Goal: Task Accomplishment & Management: Manage account settings

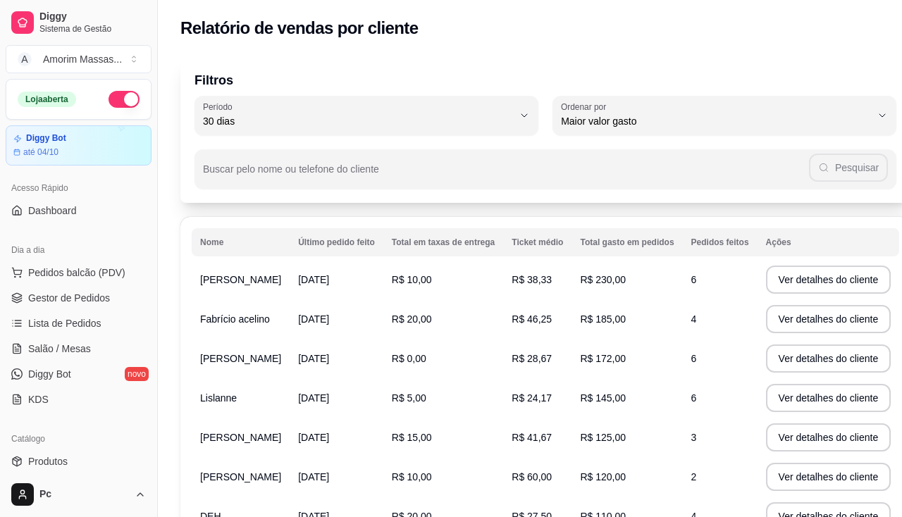
select select "30"
select select "HIGHEST_TOTAL_SPENT_WITH_ORDERS"
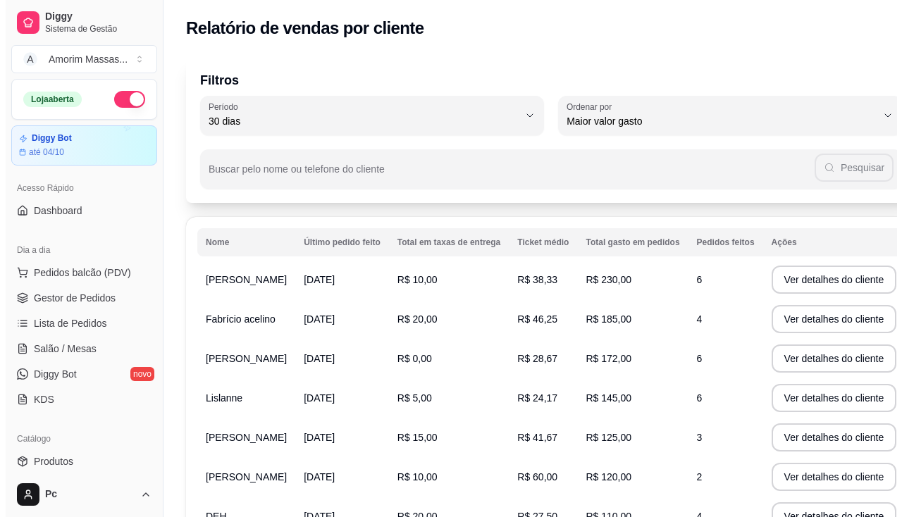
scroll to position [282, 0]
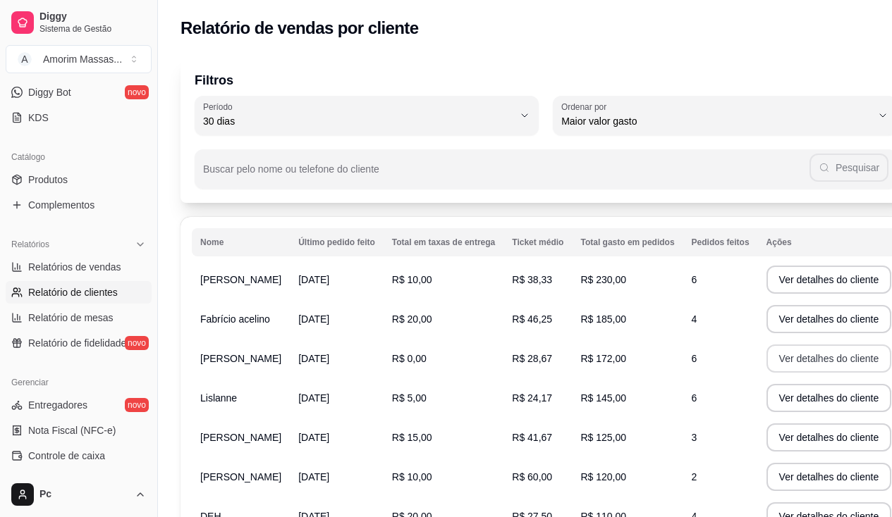
click at [775, 372] on button "Ver detalhes do cliente" at bounding box center [828, 359] width 125 height 28
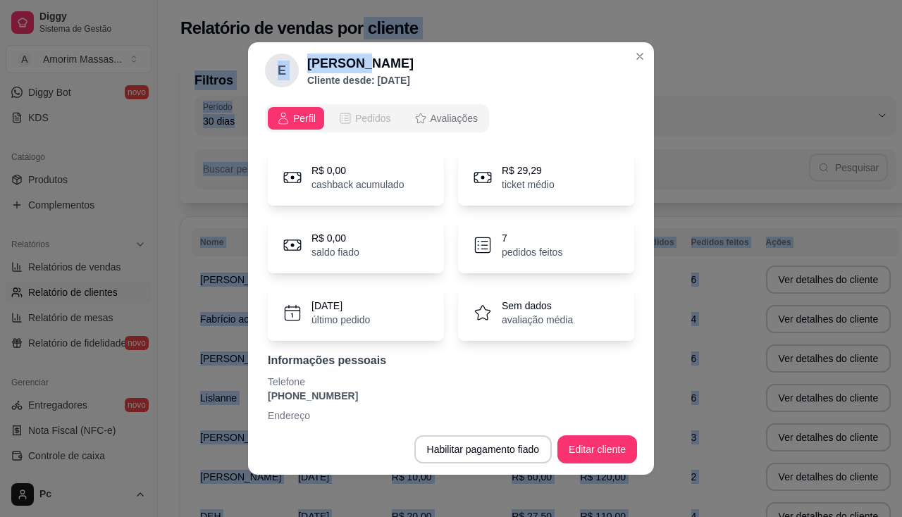
click at [355, 0] on html "Diggy Sistema de Gestão A Amorim Massas ... Loja aberta Diggy Bot até 04/10 Ace…" at bounding box center [451, 258] width 902 height 517
click at [378, 125] on span "Pedidos" at bounding box center [373, 118] width 36 height 14
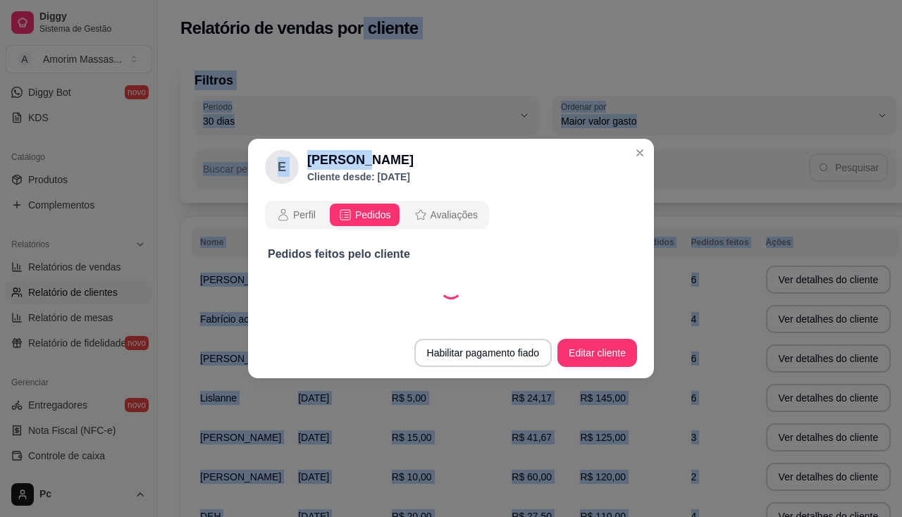
select select "30"
select select "ALL"
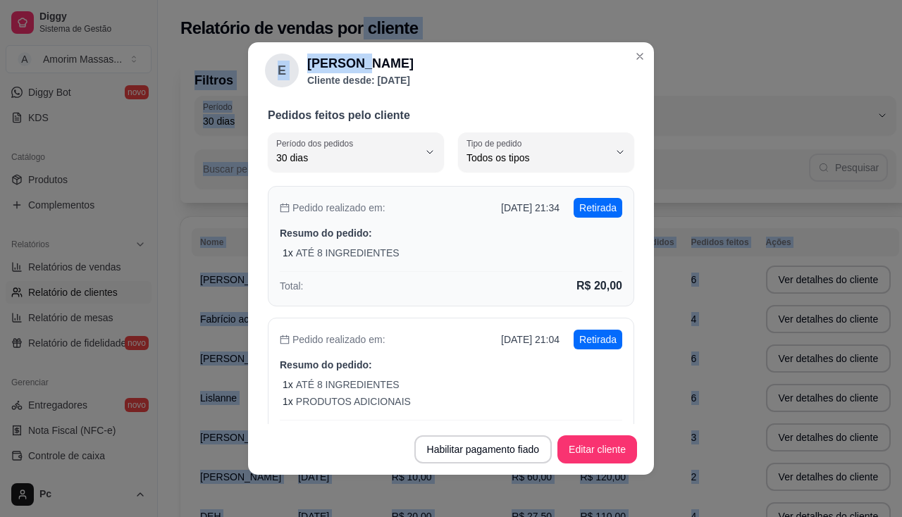
scroll to position [0, 0]
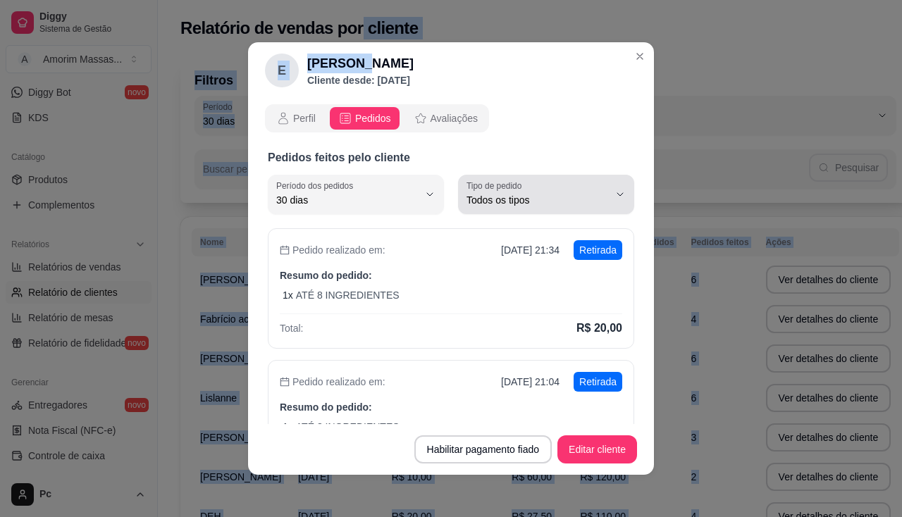
click at [565, 193] on span "Todos os tipos" at bounding box center [538, 200] width 142 height 14
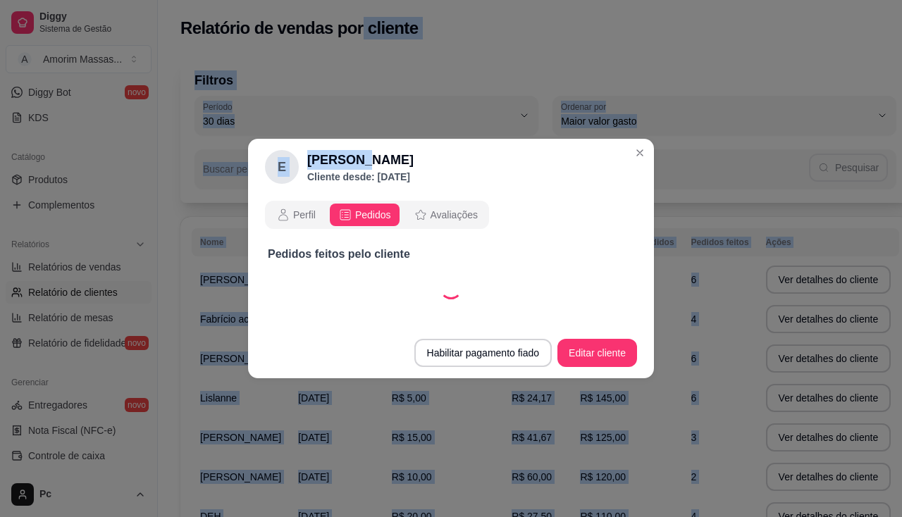
select select "30"
select select "PICKUP"
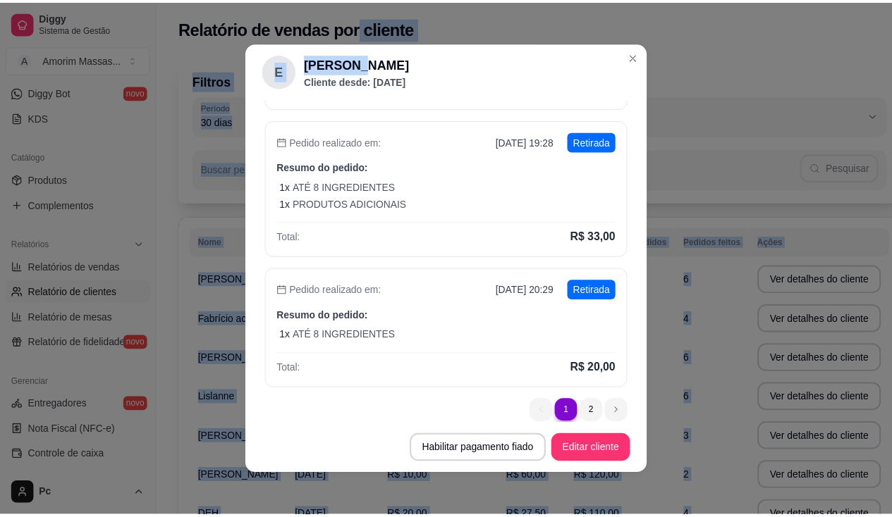
scroll to position [550, 0]
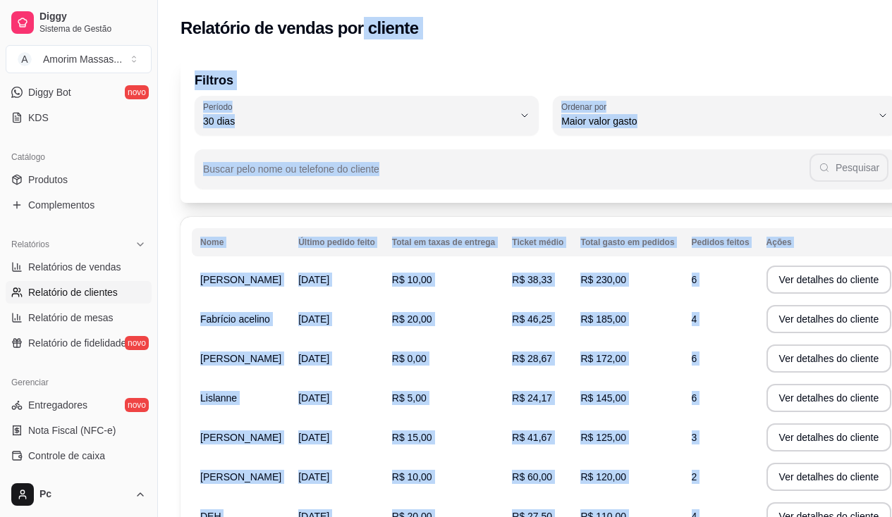
click at [503, 356] on td "R$ 28,67" at bounding box center [537, 358] width 68 height 39
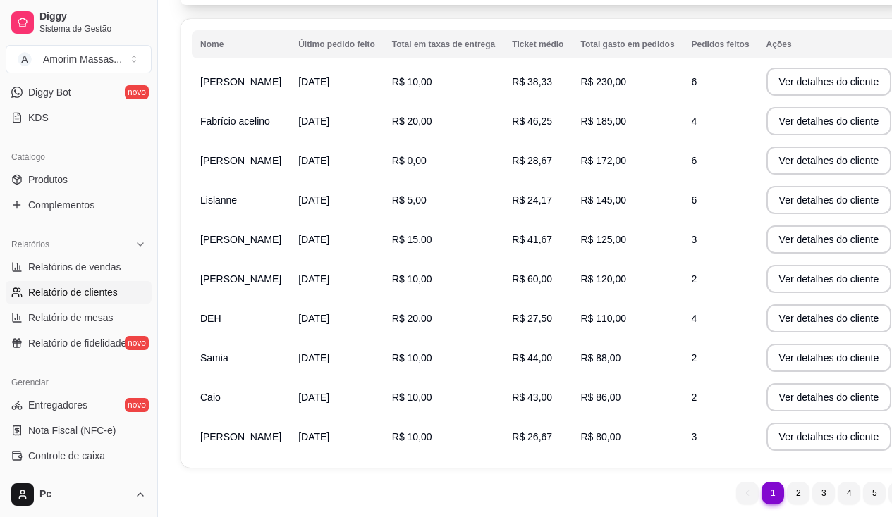
scroll to position [130, 0]
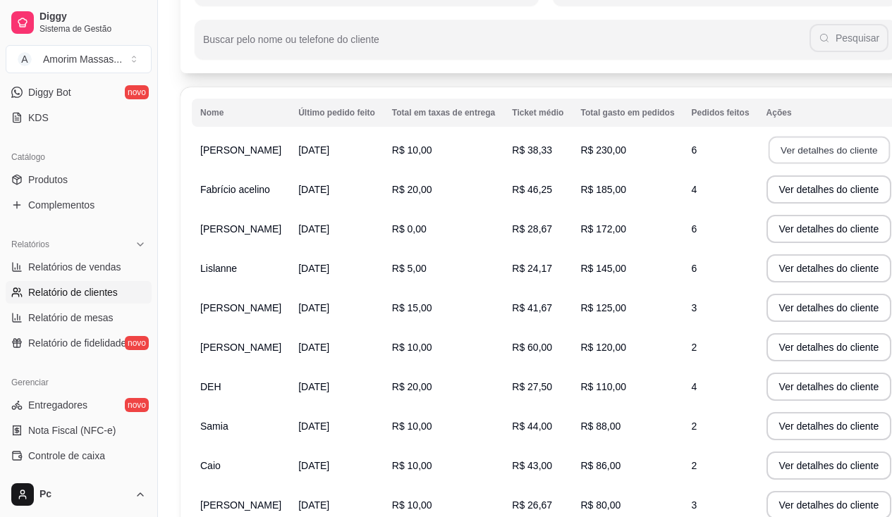
click at [771, 156] on button "Ver detalhes do cliente" at bounding box center [828, 150] width 121 height 27
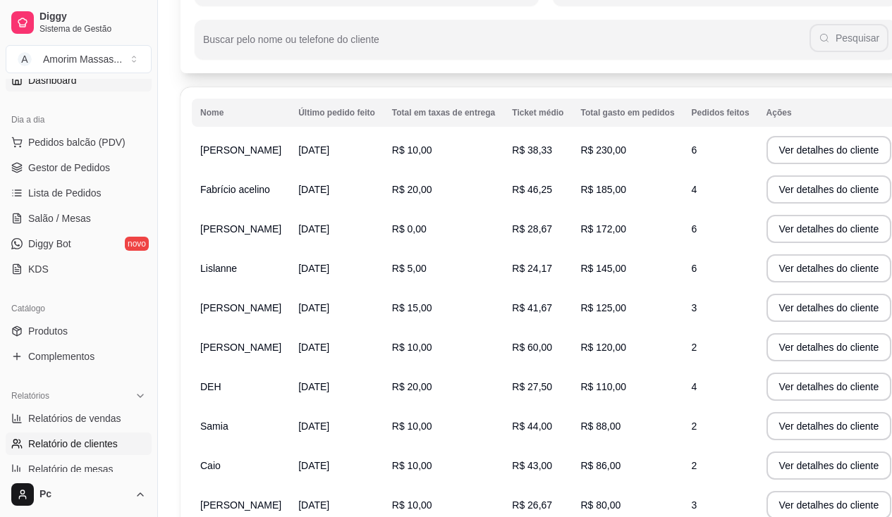
scroll to position [0, 0]
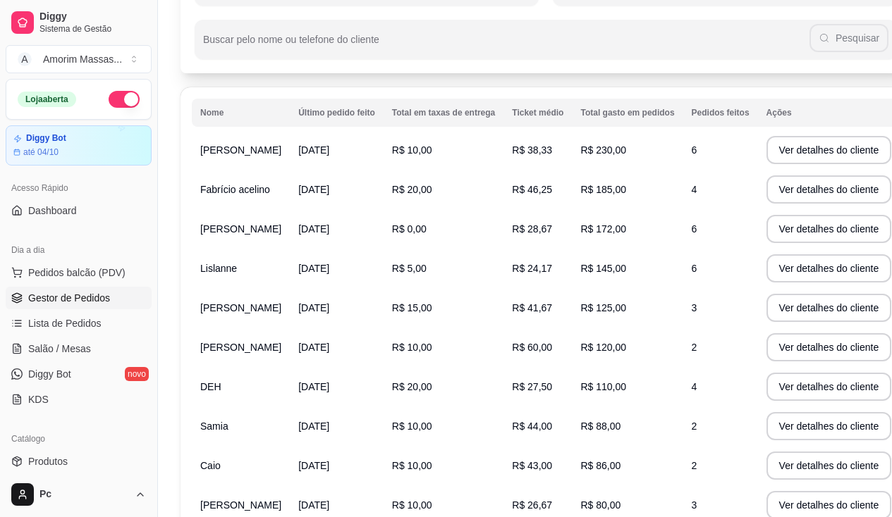
click at [56, 299] on span "Gestor de Pedidos" at bounding box center [69, 298] width 82 height 14
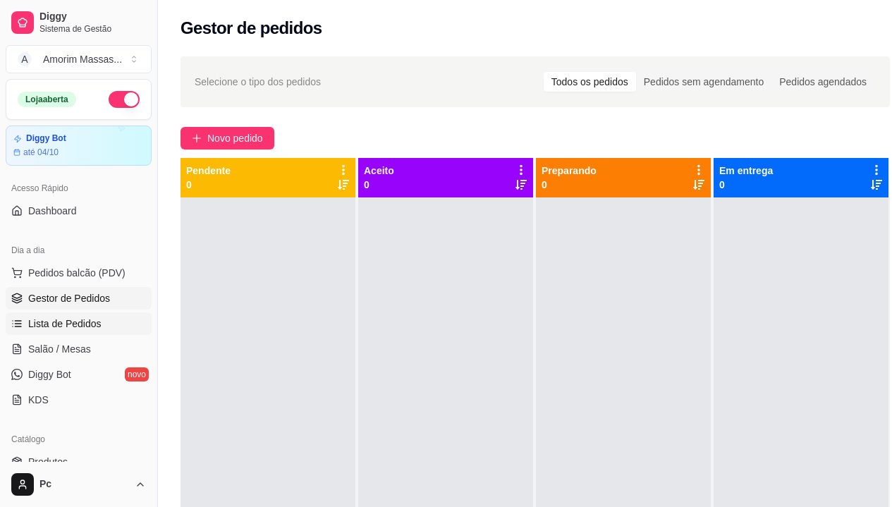
click at [57, 321] on span "Lista de Pedidos" at bounding box center [64, 323] width 73 height 14
